Goal: Task Accomplishment & Management: Manage account settings

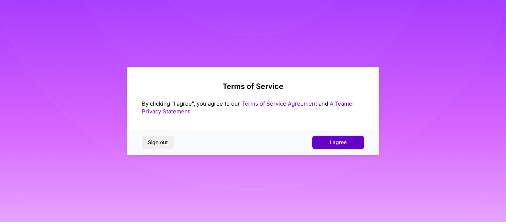
click at [346, 142] on button "I agree" at bounding box center [338, 141] width 52 height 13
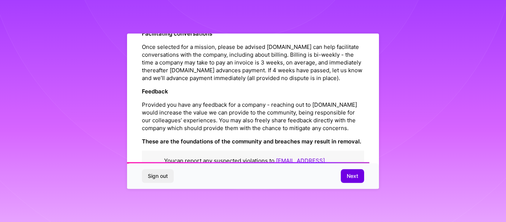
scroll to position [894, 0]
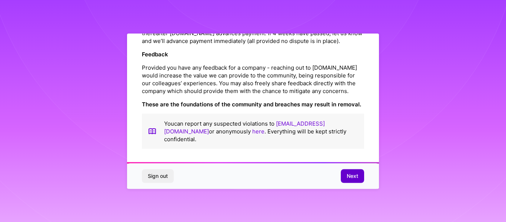
click at [346, 173] on span "Next" at bounding box center [351, 175] width 11 height 7
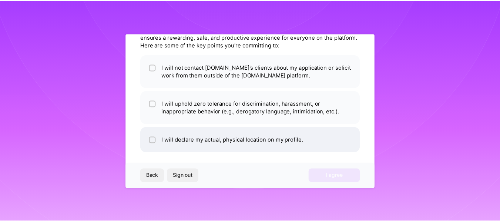
scroll to position [45, 0]
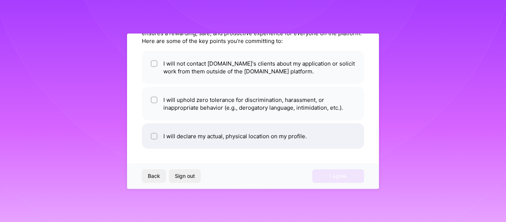
click at [191, 137] on li "I will declare my actual, physical location on my profile." at bounding box center [253, 136] width 222 height 26
checkbox input "true"
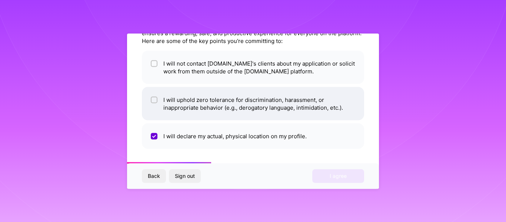
click at [193, 100] on li "I will uphold zero tolerance for discrimination, harassment, or inappropriate b…" at bounding box center [253, 103] width 222 height 33
checkbox input "true"
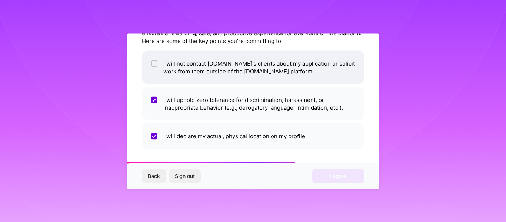
click at [188, 71] on li "I will not contact [DOMAIN_NAME]'s clients about my application or solicit work…" at bounding box center [253, 66] width 222 height 33
checkbox input "true"
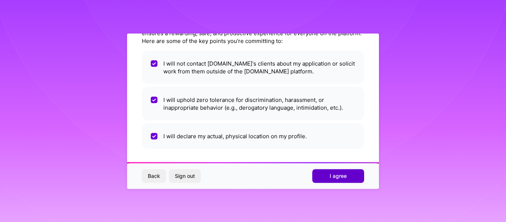
click at [328, 170] on button "I agree" at bounding box center [338, 175] width 52 height 13
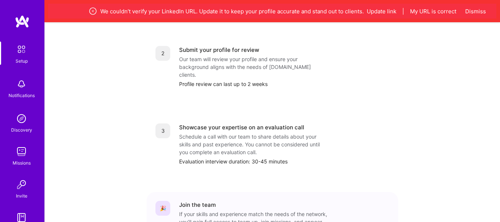
scroll to position [318, 0]
click at [379, 9] on button "Update link" at bounding box center [382, 11] width 30 height 8
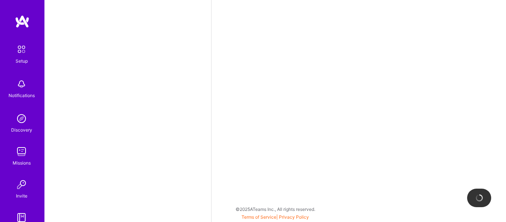
select select "US"
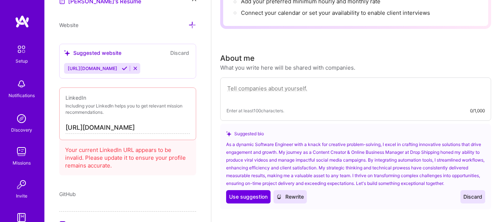
scroll to position [487, 0]
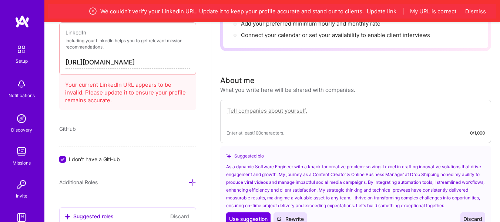
click at [179, 63] on input "[URL][DOMAIN_NAME]" at bounding box center [128, 63] width 124 height 12
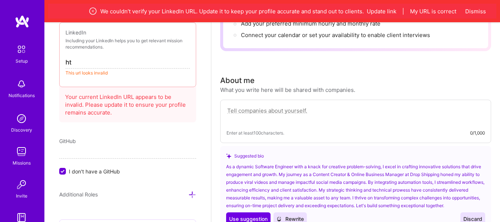
type input "h"
paste input "[URL][DOMAIN_NAME]"
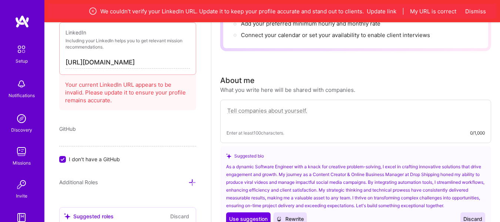
scroll to position [0, 53]
type input "[URL][DOMAIN_NAME]"
click at [135, 130] on div "GitHub" at bounding box center [127, 129] width 137 height 8
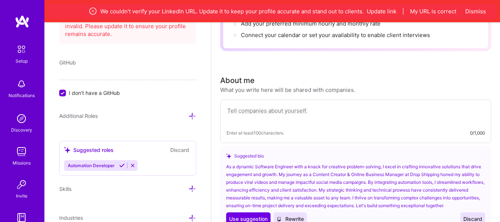
scroll to position [550, 0]
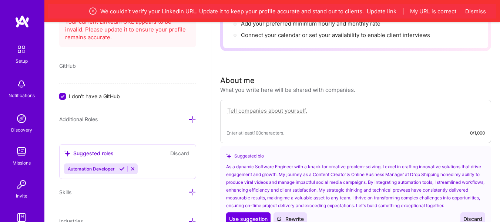
click at [80, 68] on div "GitHub" at bounding box center [127, 66] width 137 height 8
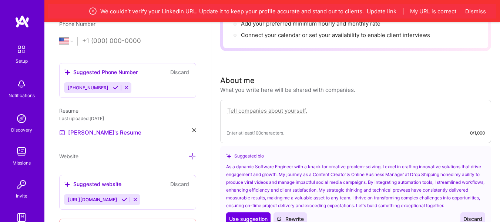
scroll to position [254, 0]
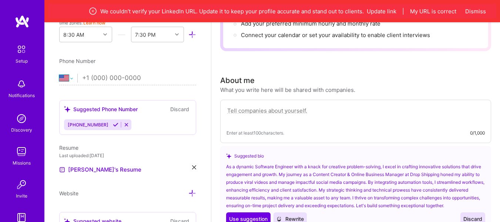
click at [71, 78] on select "[GEOGRAPHIC_DATA] [GEOGRAPHIC_DATA] [GEOGRAPHIC_DATA] [GEOGRAPHIC_DATA] [US_STA…" at bounding box center [68, 78] width 18 height 9
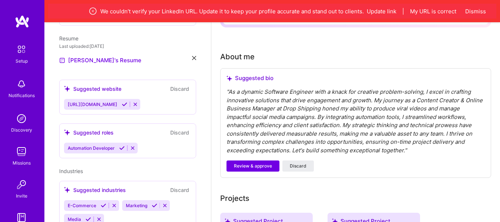
scroll to position [208, 0]
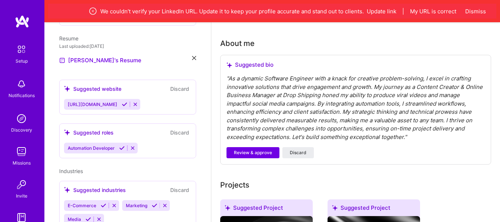
click at [102, 128] on div "Suggested roles" at bounding box center [89, 132] width 50 height 8
click at [131, 145] on button at bounding box center [133, 148] width 10 height 6
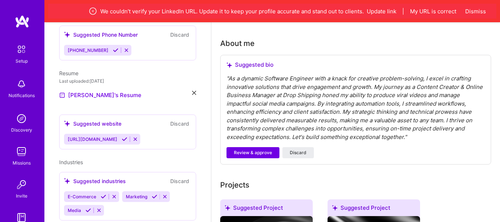
scroll to position [200, 0]
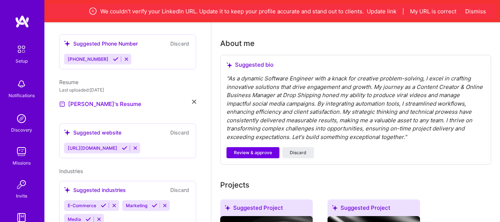
click at [118, 167] on div "Industries Suggested industries Discard E-Commerce Marketing Media" at bounding box center [127, 198] width 137 height 62
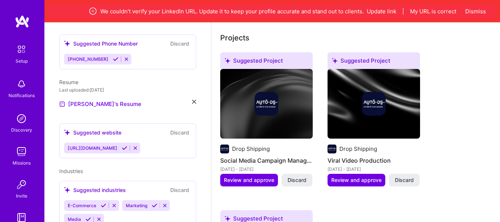
scroll to position [356, 0]
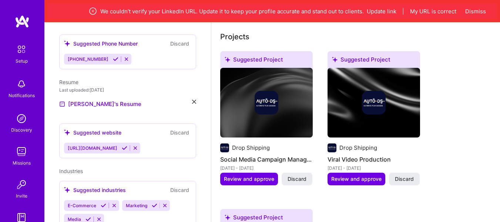
click at [117, 211] on div "E-Commerce Marketing Media" at bounding box center [127, 212] width 127 height 24
click at [101, 186] on div "Suggested industries" at bounding box center [95, 190] width 62 height 8
click at [172, 185] on button "Discard" at bounding box center [179, 189] width 23 height 9
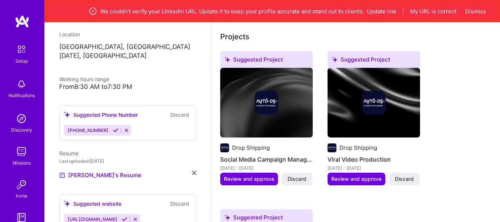
click at [171, 177] on div "Wandile MKHIZE Software Engineer 3 Years Experience Location [GEOGRAPHIC_DATA],…" at bounding box center [127, 133] width 167 height 222
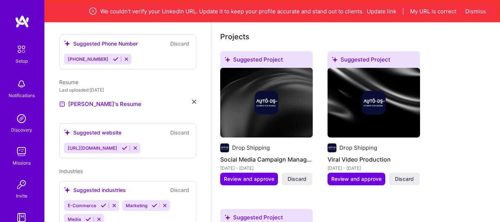
scroll to position [467, 0]
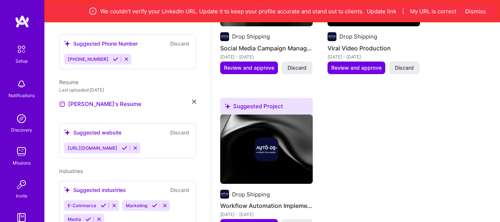
click at [175, 185] on button "Discard" at bounding box center [179, 189] width 23 height 9
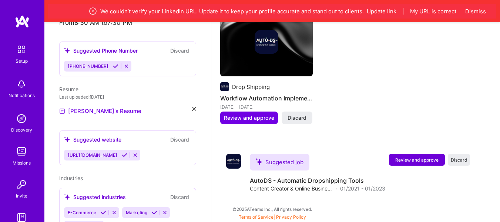
scroll to position [200, 0]
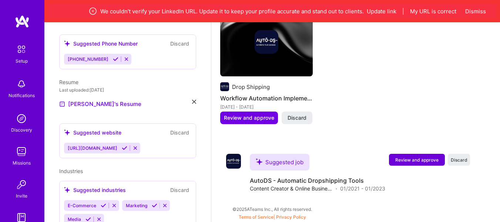
click at [112, 210] on div "E-Commerce Marketing Media" at bounding box center [127, 212] width 127 height 24
click at [79, 168] on span "Industries" at bounding box center [71, 171] width 24 height 6
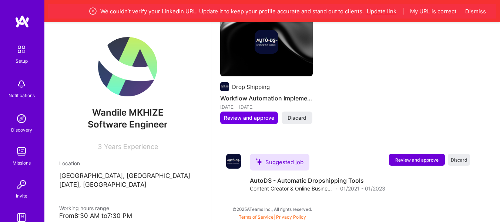
click at [382, 10] on button "Update link" at bounding box center [382, 11] width 30 height 8
select select "US"
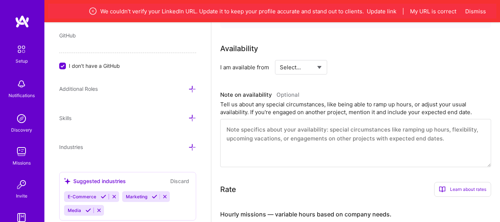
scroll to position [356, 0]
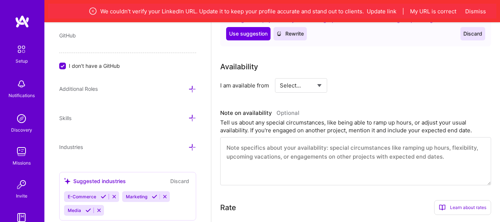
click at [309, 84] on select "Select... Right Now Future Date Not Available" at bounding box center [301, 85] width 43 height 19
select select "Right Now"
click at [280, 76] on select "Select... Right Now Future Date Not Available" at bounding box center [301, 85] width 43 height 19
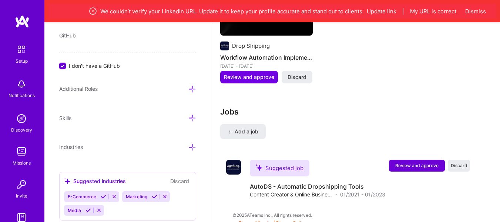
scroll to position [945, 0]
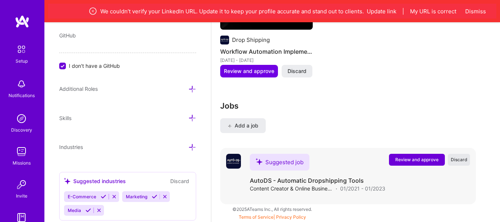
click at [462, 155] on button "Discard" at bounding box center [459, 160] width 22 height 12
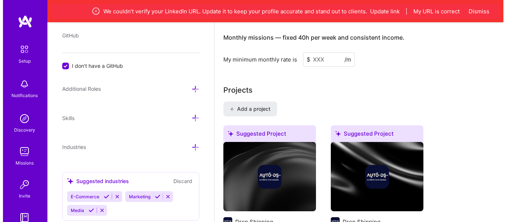
scroll to position [592, 0]
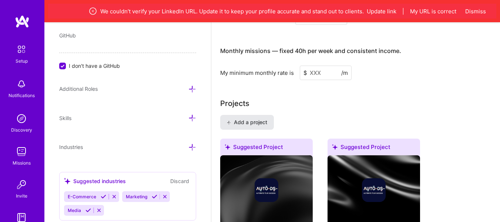
click at [254, 121] on span "Add a project" at bounding box center [247, 121] width 40 height 7
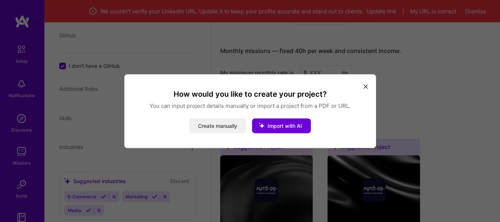
click at [221, 126] on button "Create manually" at bounding box center [217, 125] width 57 height 15
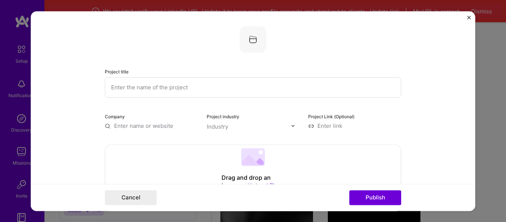
click at [175, 91] on input "text" at bounding box center [253, 87] width 296 height 20
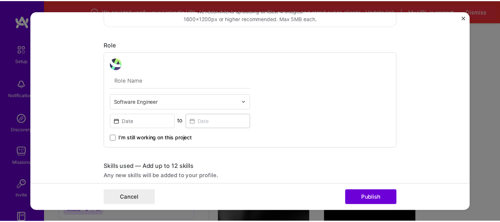
scroll to position [296, 0]
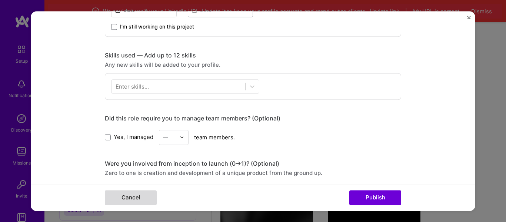
click at [150, 199] on button "Cancel" at bounding box center [131, 197] width 52 height 15
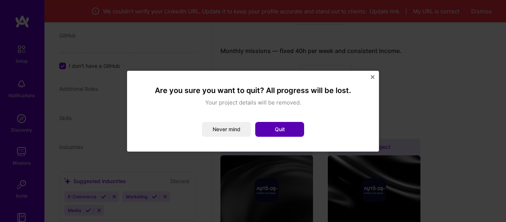
click at [264, 130] on button "Quit" at bounding box center [279, 129] width 49 height 15
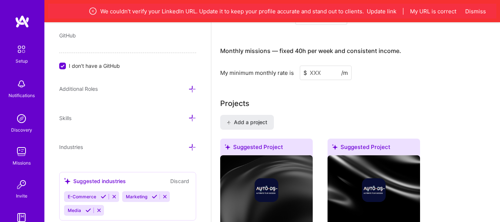
click at [23, 55] on img at bounding box center [22, 49] width 16 height 16
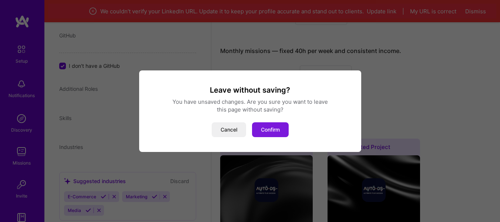
click at [266, 130] on button "Confirm" at bounding box center [270, 129] width 37 height 15
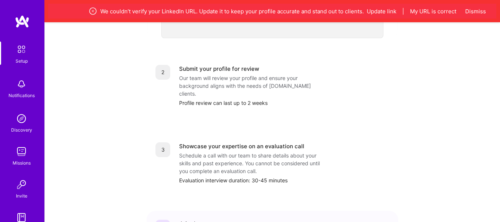
scroll to position [363, 0]
